Goal: Task Accomplishment & Management: Use online tool/utility

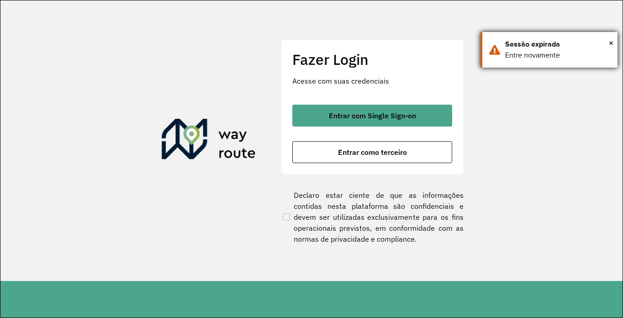
click at [614, 41] on div "× Sessão expirada Entre novamente" at bounding box center [548, 50] width 137 height 36
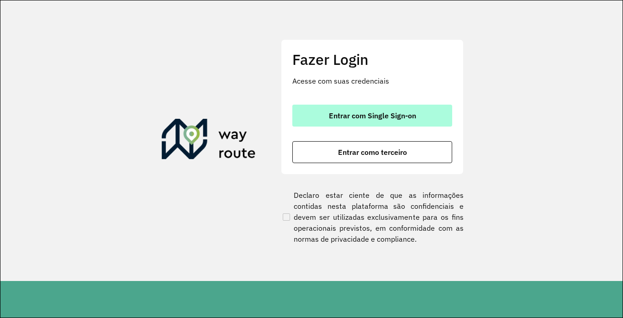
click at [327, 118] on button "Entrar com Single Sign-on" at bounding box center [372, 116] width 160 height 22
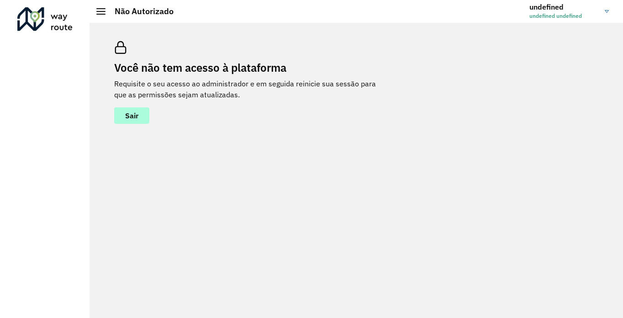
click at [141, 121] on button "Sair" at bounding box center [131, 115] width 35 height 16
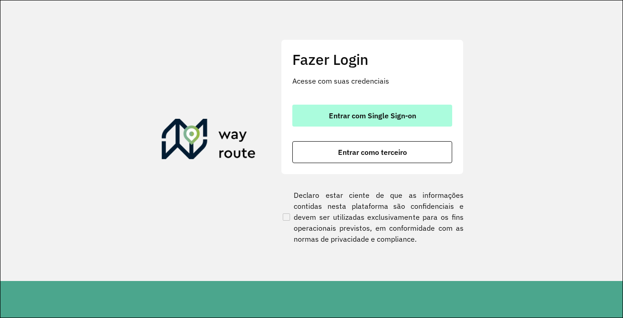
click at [341, 116] on span "Entrar com Single Sign-on" at bounding box center [372, 115] width 87 height 7
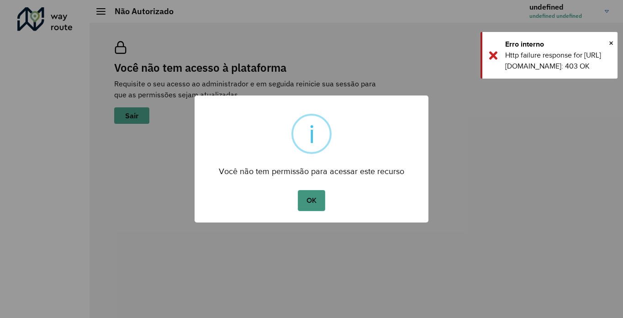
click at [319, 200] on button "OK" at bounding box center [311, 200] width 27 height 21
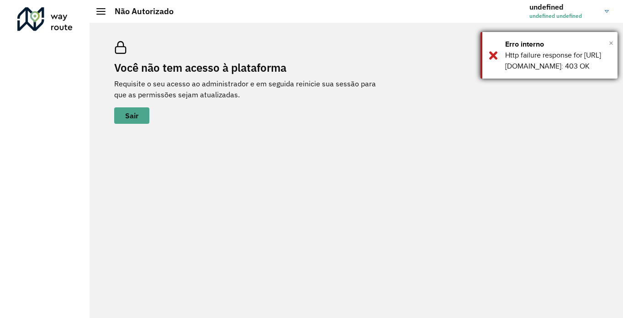
click at [610, 43] on span "×" at bounding box center [611, 43] width 5 height 14
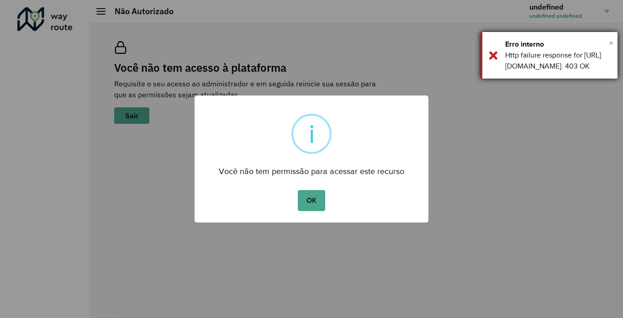
click at [610, 41] on span "×" at bounding box center [611, 43] width 5 height 14
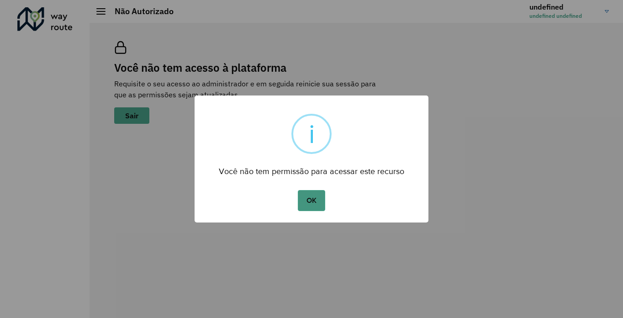
click at [299, 203] on button "OK" at bounding box center [311, 200] width 27 height 21
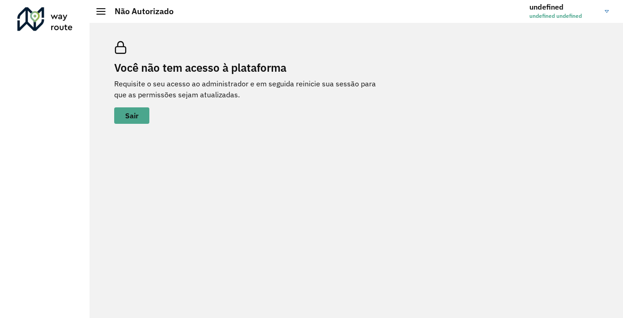
click at [103, 9] on div at bounding box center [100, 11] width 9 height 6
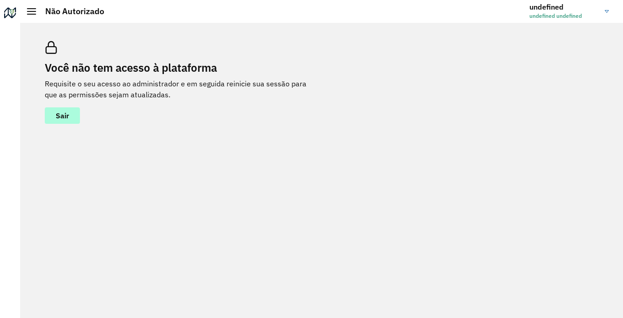
click at [53, 123] on button "Sair" at bounding box center [62, 115] width 35 height 16
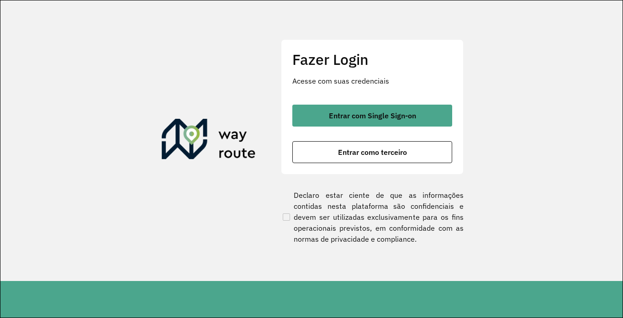
click at [394, 104] on div "Fazer Login Acesse com suas credenciais Entrar com Single Sign-on Entrar como t…" at bounding box center [372, 106] width 183 height 135
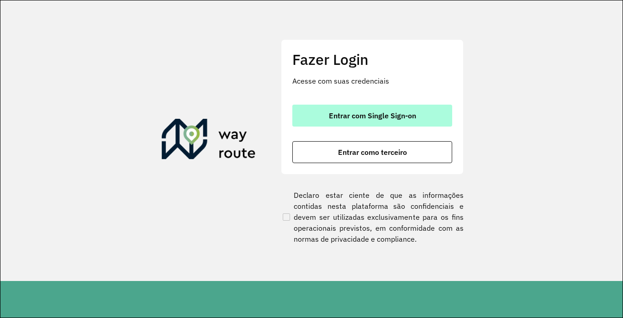
click at [388, 110] on button "Entrar com Single Sign-on" at bounding box center [372, 116] width 160 height 22
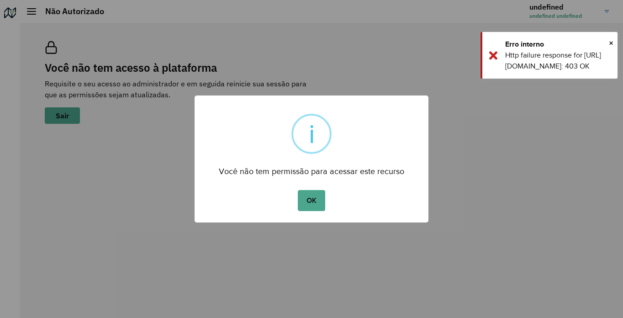
click at [315, 201] on button "OK" at bounding box center [311, 200] width 27 height 21
